Goal: Navigation & Orientation: Find specific page/section

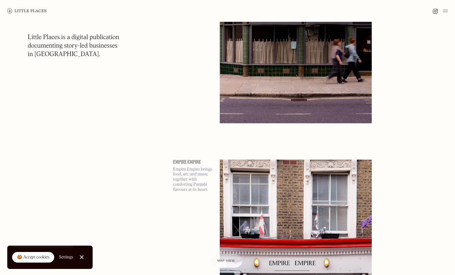
scroll to position [969, 0]
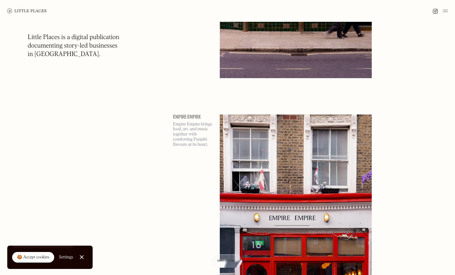
click at [340, 10] on div at bounding box center [227, 11] width 455 height 22
click at [340, 11] on img at bounding box center [445, 10] width 5 height 7
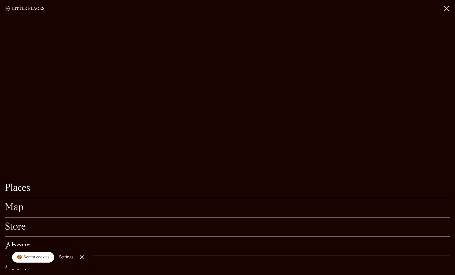
click at [16, 203] on link "Map" at bounding box center [228, 207] width 446 height 9
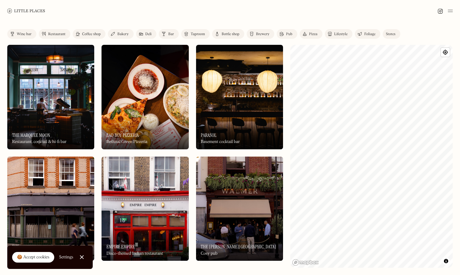
click at [59, 34] on div "Restaurant" at bounding box center [56, 34] width 17 height 4
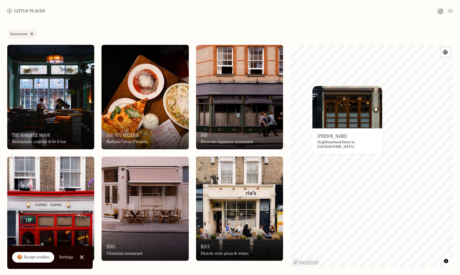
click at [338, 145] on div "Neighbourhood bistro in [GEOGRAPHIC_DATA]" at bounding box center [347, 144] width 60 height 9
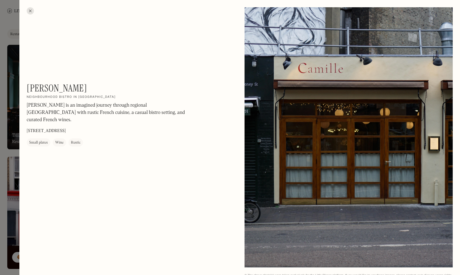
click at [29, 12] on div at bounding box center [30, 10] width 7 height 7
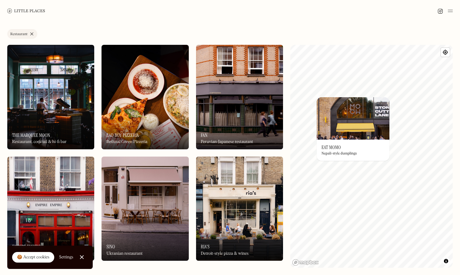
click at [317, 100] on img at bounding box center [353, 118] width 73 height 42
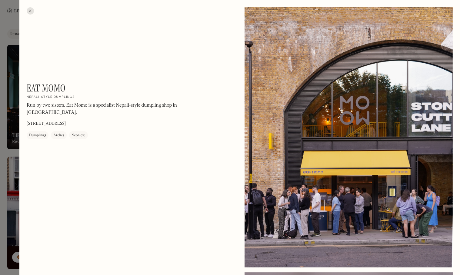
click at [31, 11] on div at bounding box center [30, 10] width 7 height 7
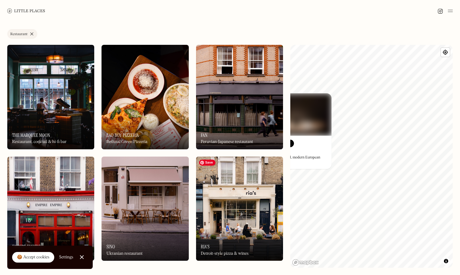
click at [278, 160] on div "Label Restaurant Wine bar Restaurant Coffee shop Bakery Deli Bar Taproom Bottle…" at bounding box center [230, 148] width 460 height 253
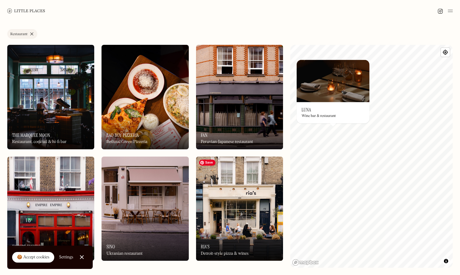
click at [255, 204] on div "Label Restaurant Wine bar Restaurant Coffee shop Bakery Deli Bar Taproom Bottle…" at bounding box center [230, 148] width 460 height 253
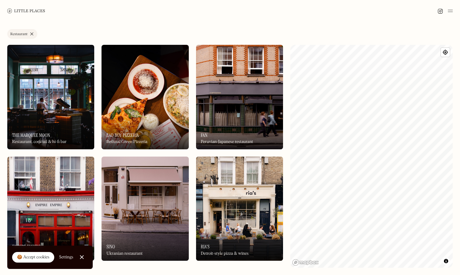
click at [454, 191] on div "Label Restaurant Wine bar Restaurant Coffee shop Bakery Deli Bar Taproom Bottle…" at bounding box center [230, 148] width 460 height 253
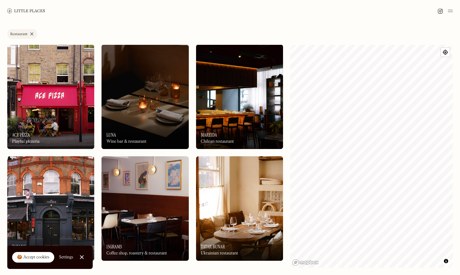
scroll to position [242, 0]
